Goal: Transaction & Acquisition: Purchase product/service

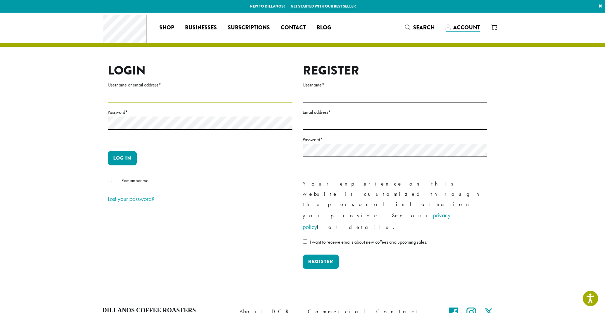
type input "**********"
click at [179, 146] on form "**********" at bounding box center [200, 143] width 185 height 124
click at [136, 155] on button "Log in" at bounding box center [122, 158] width 29 height 14
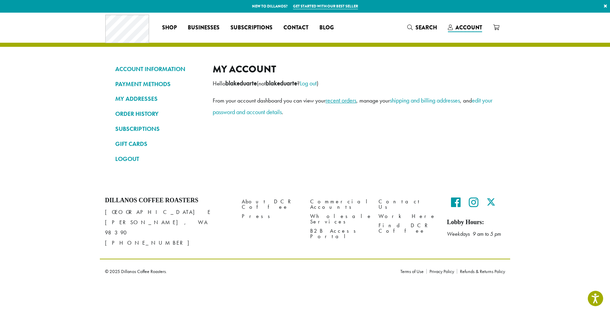
click at [342, 100] on link "recent orders" at bounding box center [341, 100] width 31 height 8
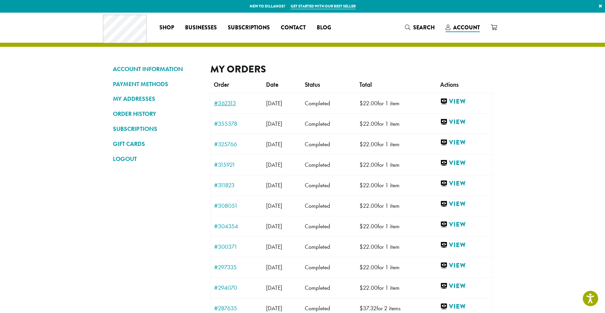
click at [222, 103] on link "#362313" at bounding box center [236, 103] width 45 height 6
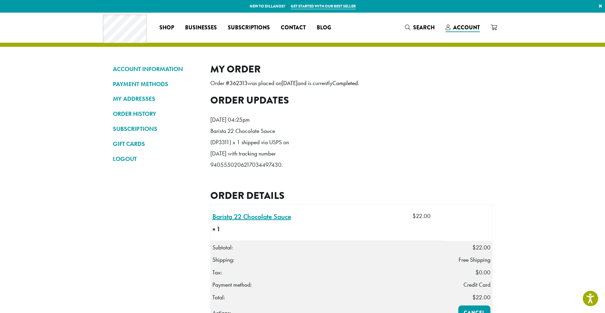
click at [277, 222] on link "Barista 22 Chocolate Sauce × 1" at bounding box center [251, 217] width 79 height 10
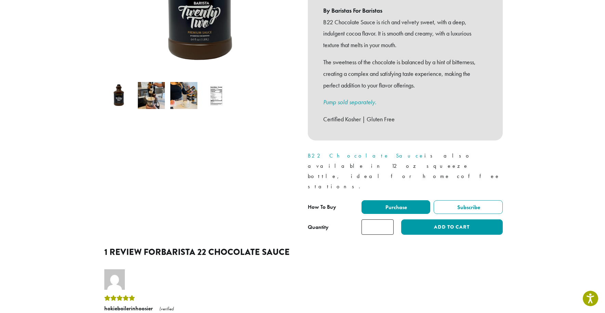
scroll to position [247, 0]
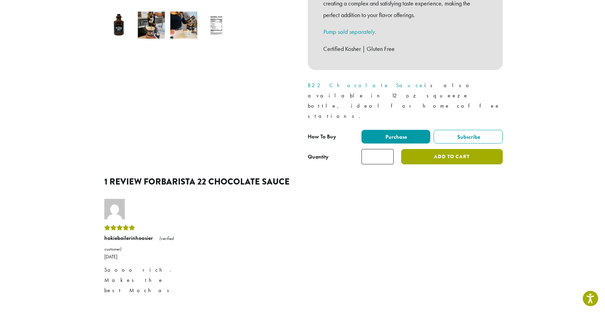
click at [433, 149] on button "Add to cart" at bounding box center [451, 156] width 101 height 15
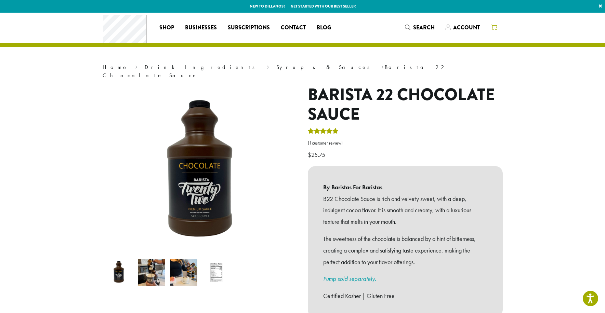
click at [495, 32] on link at bounding box center [493, 27] width 17 height 11
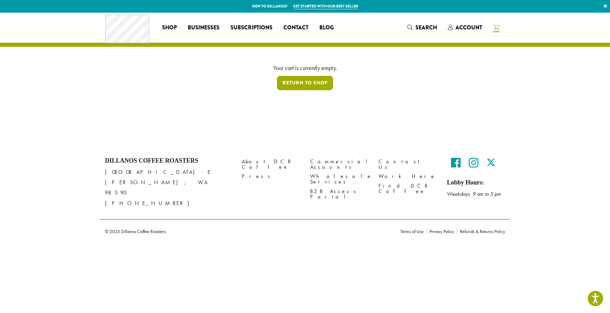
click at [328, 84] on link "Return to shop" at bounding box center [305, 83] width 56 height 14
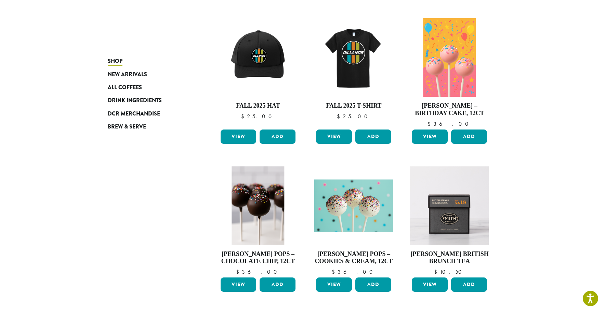
drag, startPoint x: 573, startPoint y: 166, endPoint x: 569, endPoint y: 181, distance: 15.4
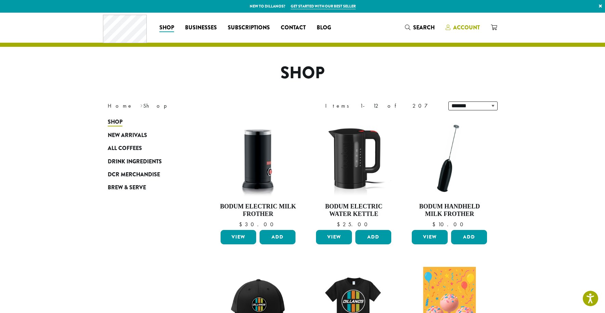
click at [478, 28] on span "Account" at bounding box center [466, 28] width 27 height 8
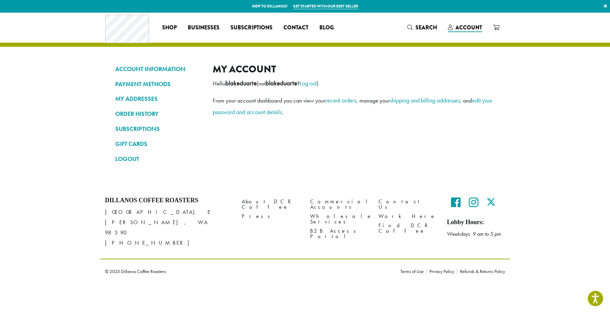
click at [440, 51] on div "ACCOUNT INFORMATION PAYMENT METHODS MY ADDRESSES ORDER HISTORY SUBSCRIPTIONS GI…" at bounding box center [305, 100] width 410 height 174
click at [352, 99] on link "recent orders" at bounding box center [341, 100] width 31 height 8
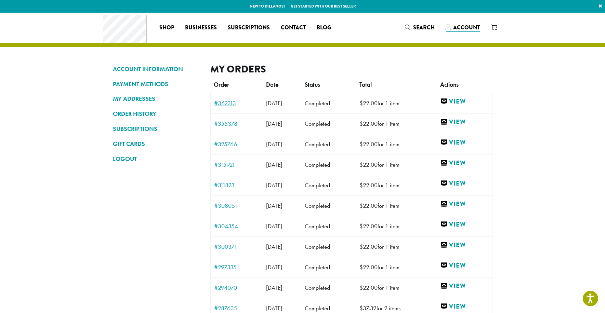
click at [226, 102] on link "#362313" at bounding box center [236, 103] width 45 height 6
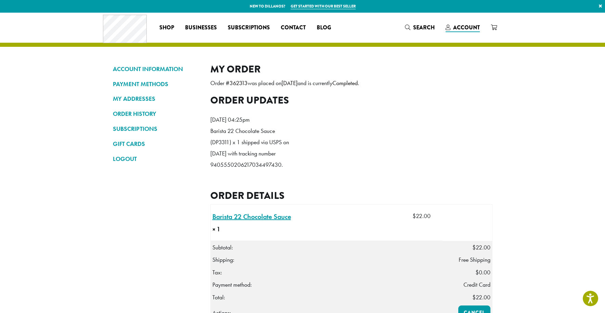
click at [278, 222] on link "Barista 22 Chocolate Sauce × 1" at bounding box center [251, 217] width 79 height 10
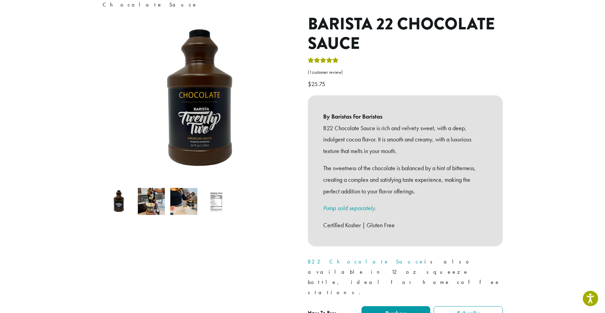
scroll to position [76, 0]
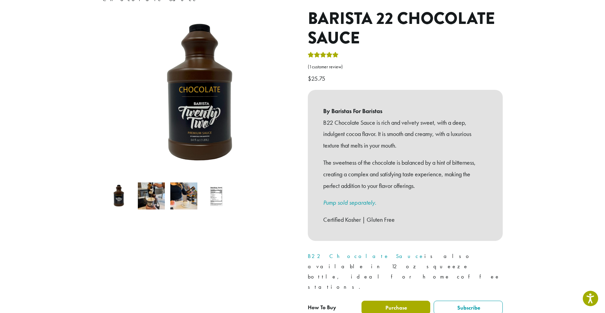
click at [399, 304] on span "Purchase" at bounding box center [395, 307] width 23 height 7
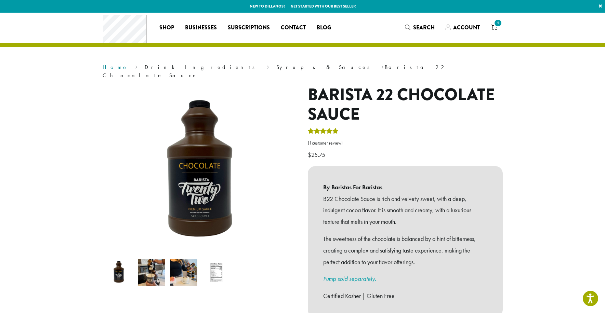
click at [111, 69] on link "Home" at bounding box center [115, 67] width 25 height 7
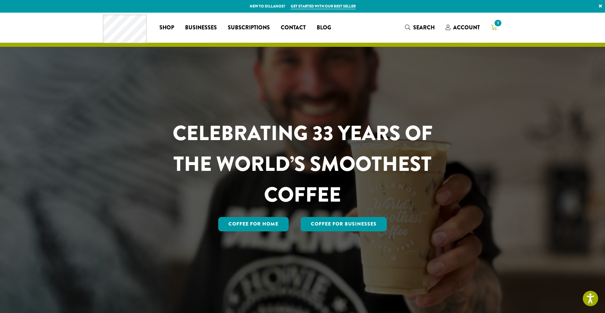
click at [495, 26] on span "1" at bounding box center [497, 22] width 9 height 9
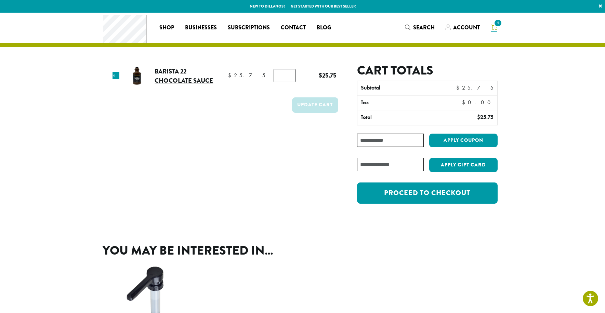
click at [166, 79] on link "Barista 22 Chocolate Sauce" at bounding box center [184, 76] width 58 height 19
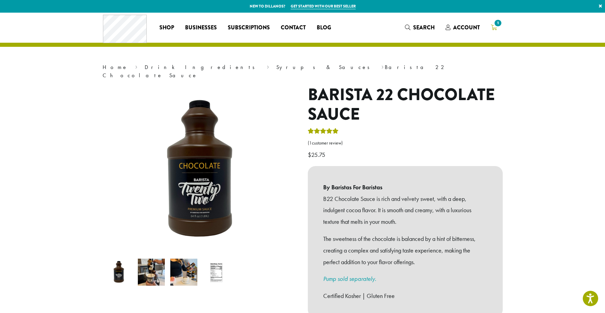
click at [494, 30] on icon "1" at bounding box center [494, 27] width 6 height 5
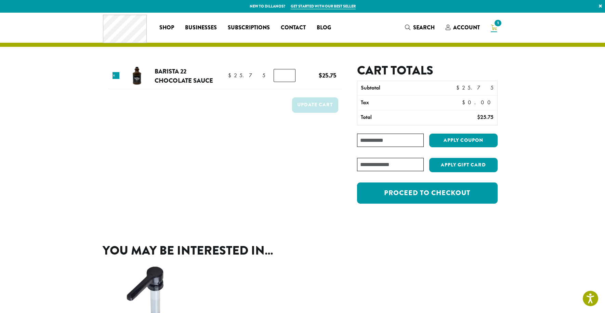
click at [494, 29] on icon "1" at bounding box center [494, 27] width 6 height 5
click at [457, 33] on link "Account" at bounding box center [462, 27] width 45 height 11
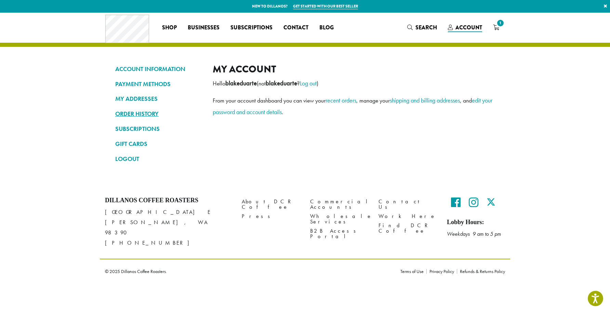
click at [153, 115] on link "ORDER HISTORY" at bounding box center [158, 114] width 87 height 12
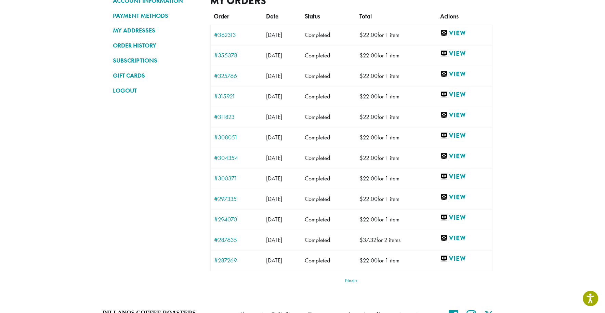
scroll to position [77, 0]
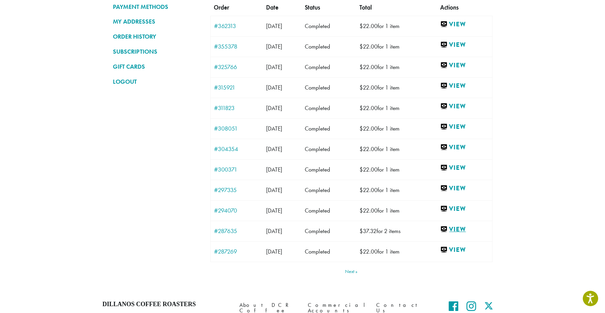
click at [472, 228] on link "View" at bounding box center [464, 229] width 48 height 9
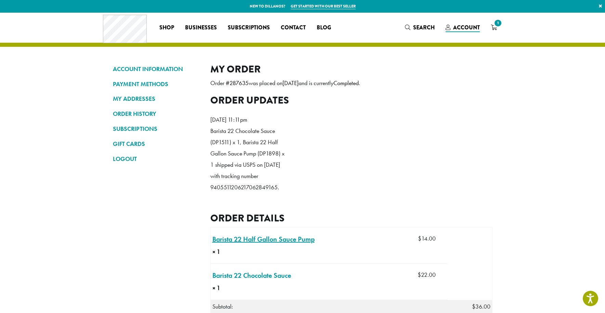
click at [302, 245] on link "Barista 22 Half Gallon Sauce Pump × 1" at bounding box center [263, 239] width 102 height 10
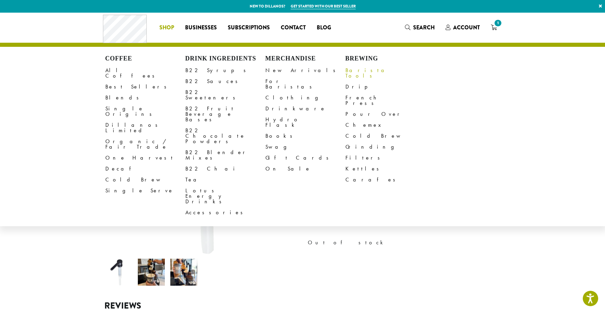
click at [361, 73] on link "Barista Tools" at bounding box center [385, 73] width 80 height 16
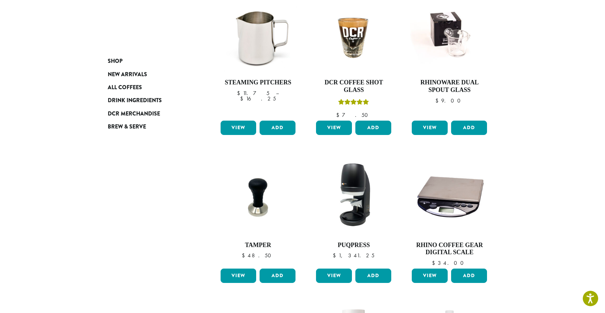
scroll to position [449, 0]
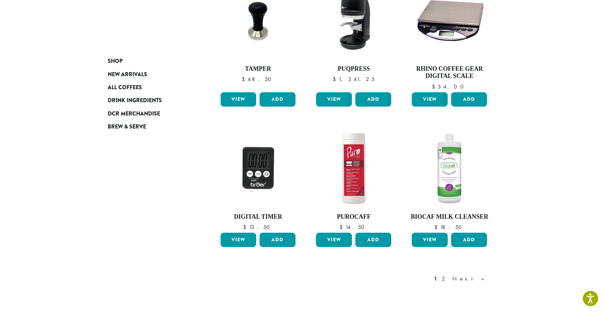
drag, startPoint x: 508, startPoint y: 281, endPoint x: 508, endPoint y: 289, distance: 8.6
click at [449, 275] on link "2" at bounding box center [445, 279] width 9 height 8
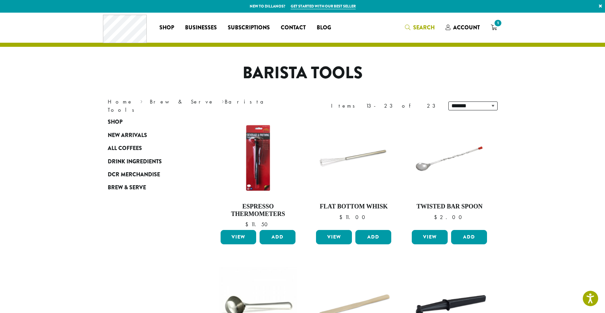
click at [432, 26] on span "Search" at bounding box center [424, 28] width 22 height 8
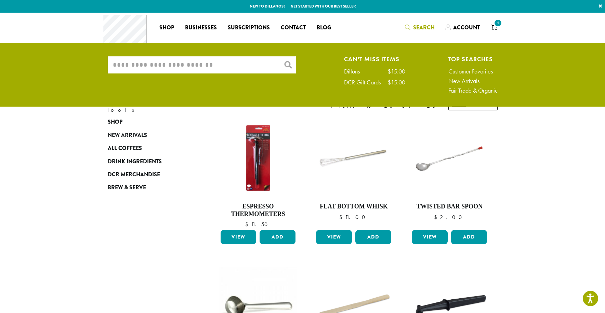
click at [277, 64] on input "What are you searching for?" at bounding box center [202, 64] width 188 height 17
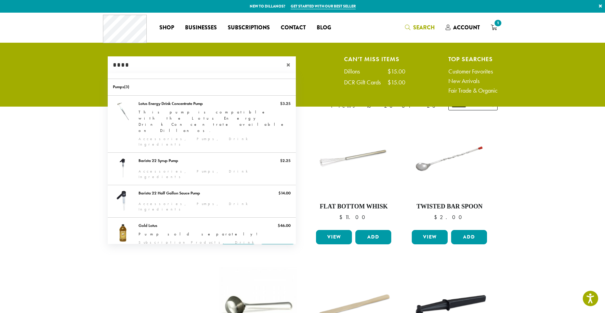
type input "****"
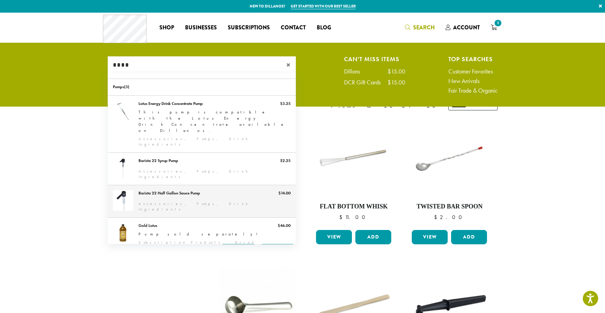
click at [227, 185] on link "Barista 22 Half Gallon Sauce Pump" at bounding box center [202, 201] width 188 height 32
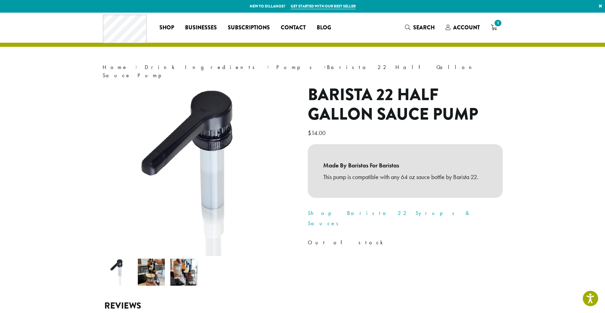
click at [250, 169] on img at bounding box center [205, 187] width 205 height 205
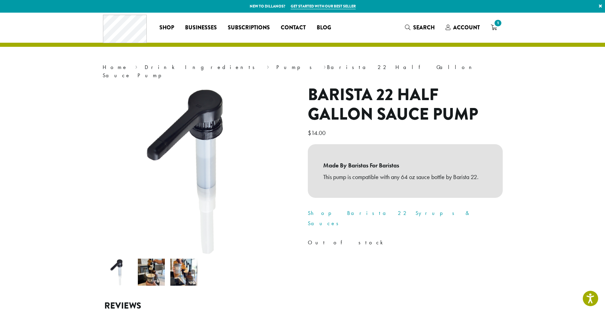
drag, startPoint x: 268, startPoint y: 178, endPoint x: 471, endPoint y: 0, distance: 269.8
click at [496, 26] on span "1" at bounding box center [497, 22] width 9 height 9
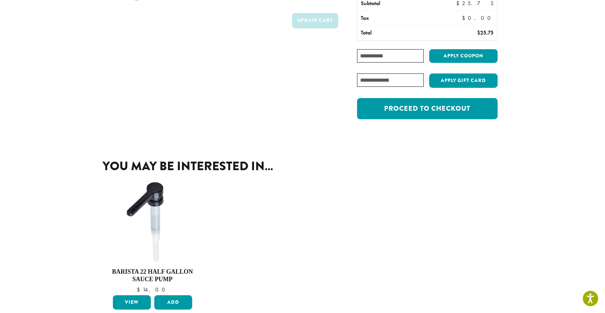
scroll to position [91, 0]
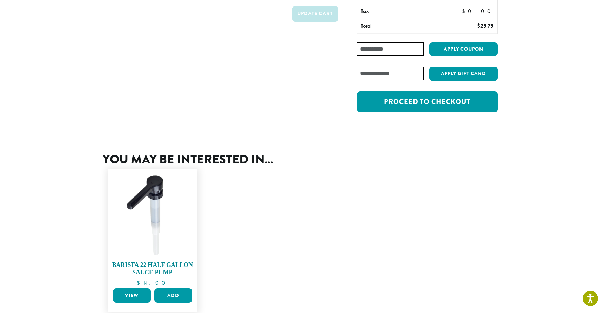
click at [163, 265] on h4 "Barista 22 Half Gallon Sauce Pump" at bounding box center [152, 269] width 83 height 15
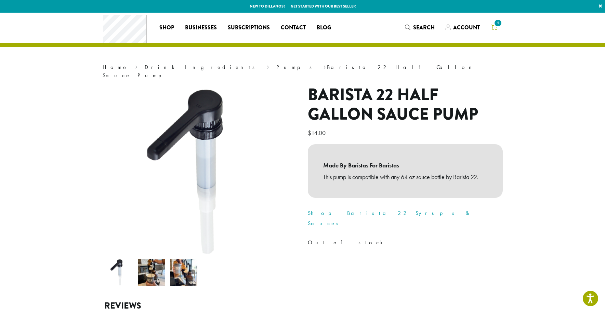
click at [493, 26] on icon "1" at bounding box center [494, 27] width 6 height 5
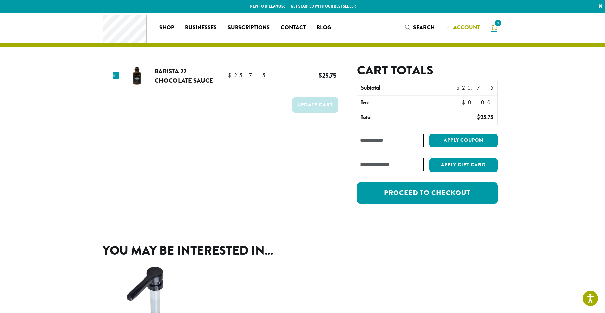
click at [467, 29] on span "Account" at bounding box center [466, 28] width 27 height 8
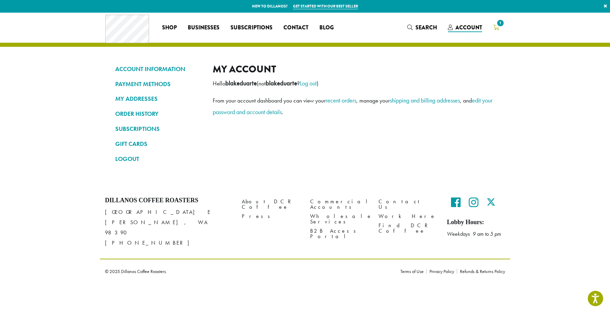
click at [499, 27] on span "1" at bounding box center [500, 22] width 9 height 9
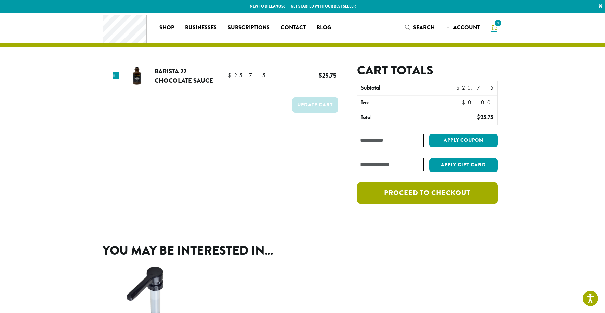
click at [415, 201] on link "Proceed to checkout" at bounding box center [427, 193] width 140 height 21
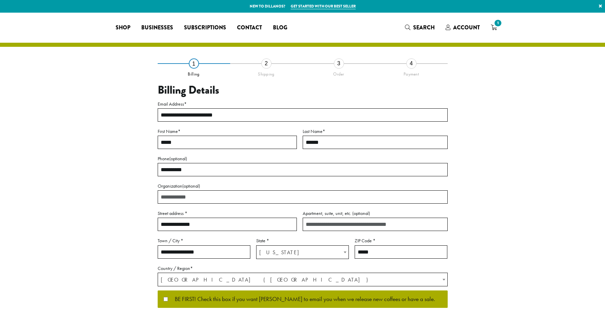
select select "**"
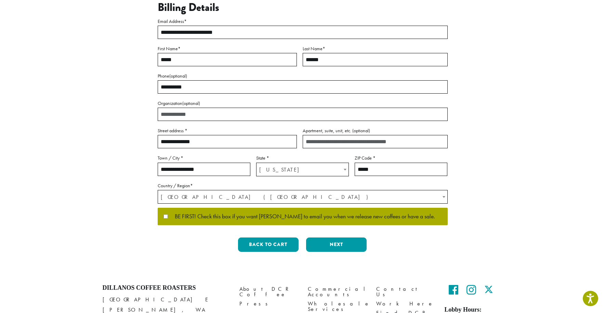
scroll to position [131, 0]
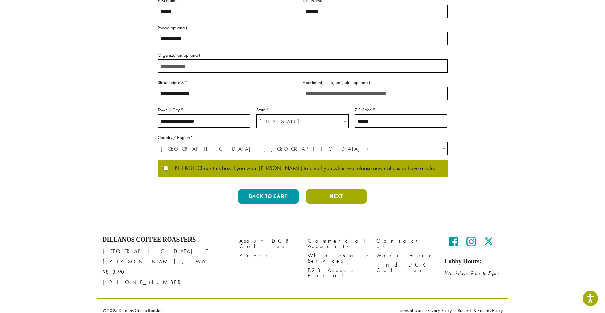
click at [354, 191] on button "Next" at bounding box center [336, 196] width 61 height 14
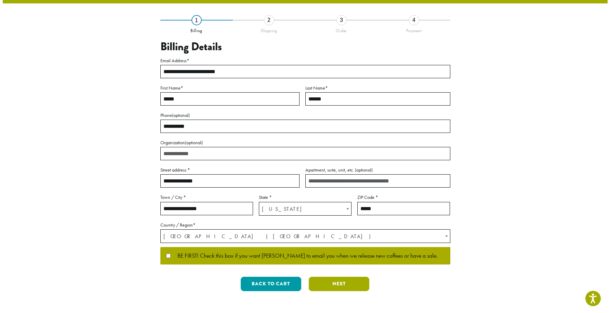
scroll to position [0, 0]
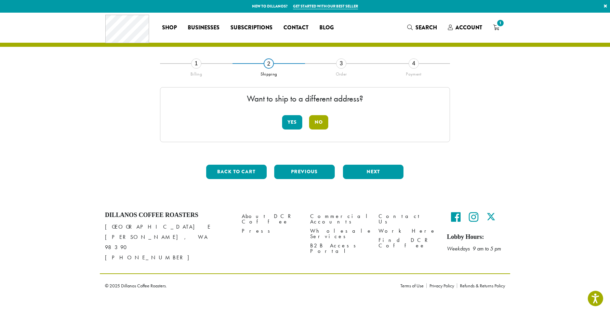
click at [326, 124] on button "No" at bounding box center [318, 122] width 19 height 14
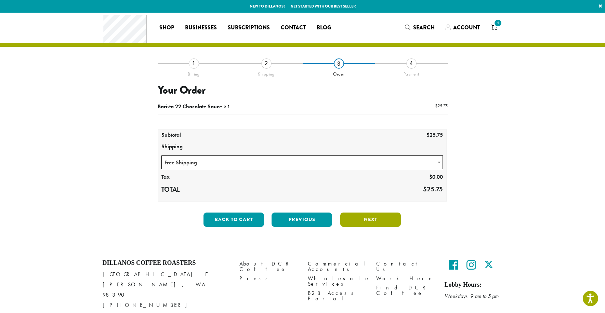
click at [356, 226] on button "Next" at bounding box center [370, 220] width 61 height 14
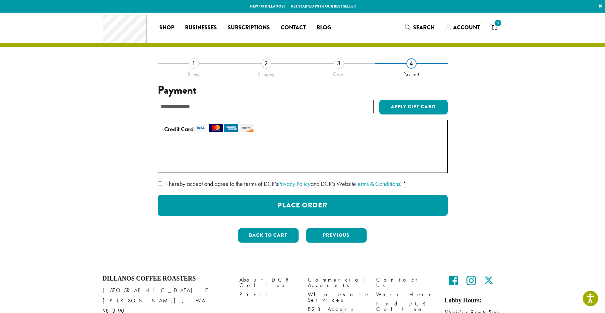
click at [231, 186] on span "I hereby accept and agree to the terms of DCR’s Privacy Policy and DCR’s Websit…" at bounding box center [283, 184] width 235 height 8
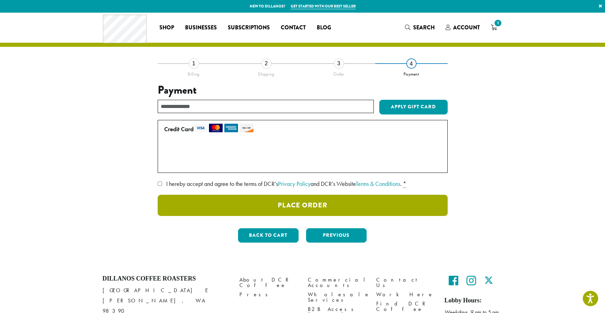
click at [239, 200] on button "Place Order" at bounding box center [303, 205] width 290 height 21
